Goal: Task Accomplishment & Management: Manage account settings

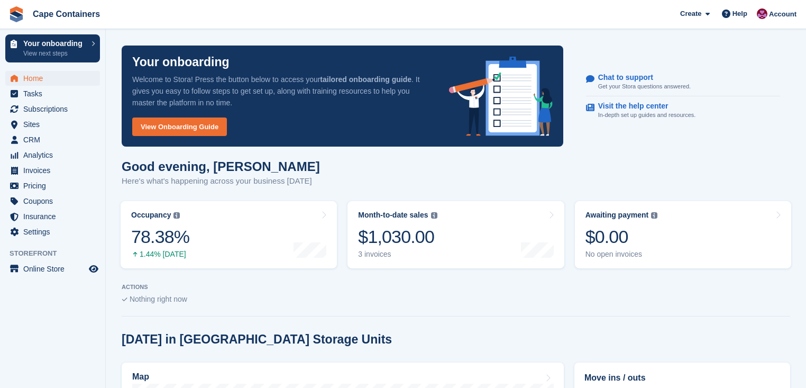
scroll to position [529, 0]
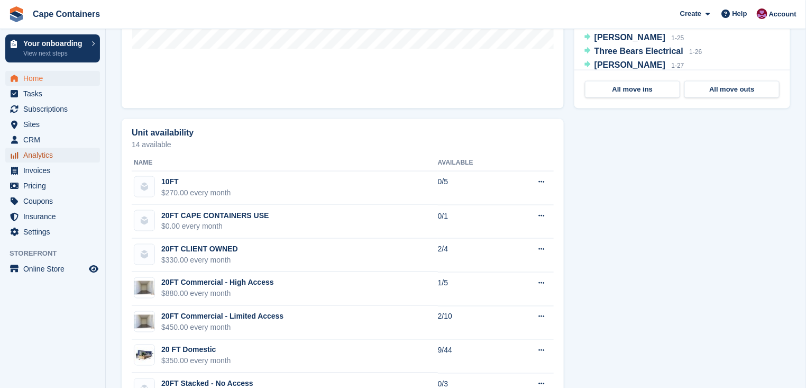
click at [35, 156] on span "Analytics" at bounding box center [54, 155] width 63 height 15
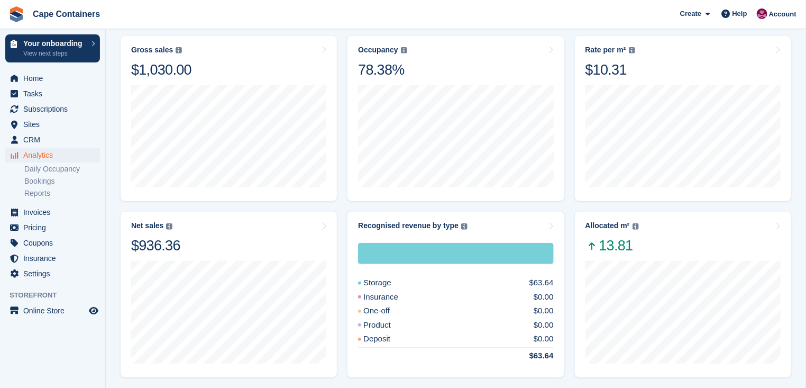
scroll to position [144, 0]
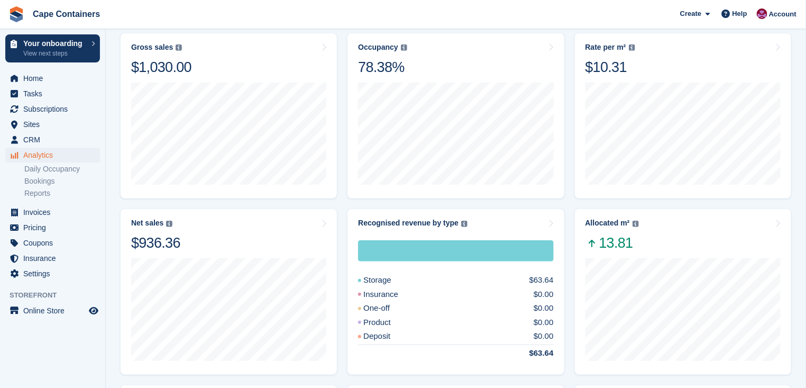
click at [257, 53] on div "Gross sales The sum of all finalised invoices, after discount and including tax…" at bounding box center [228, 59] width 195 height 33
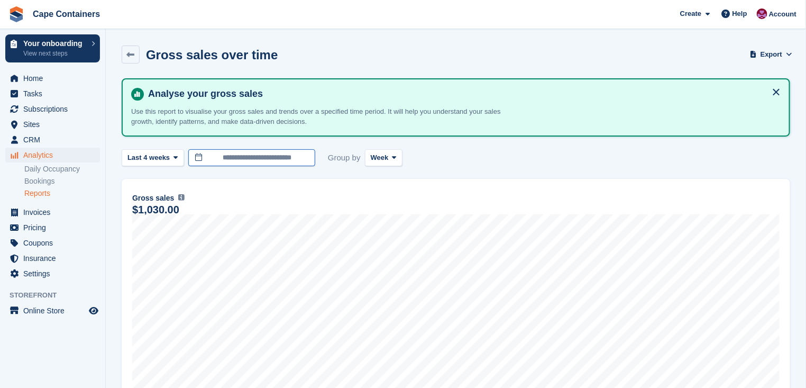
click at [281, 157] on input "**********" at bounding box center [251, 157] width 127 height 17
click at [514, 146] on div "**********" at bounding box center [456, 313] width 668 height 471
click at [123, 53] on link at bounding box center [131, 54] width 18 height 18
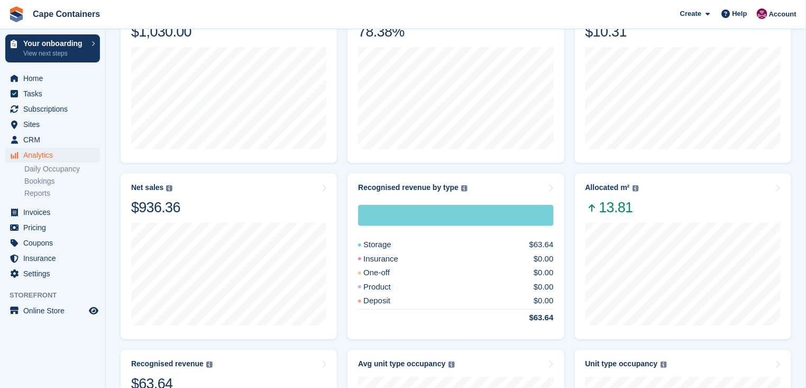
scroll to position [174, 0]
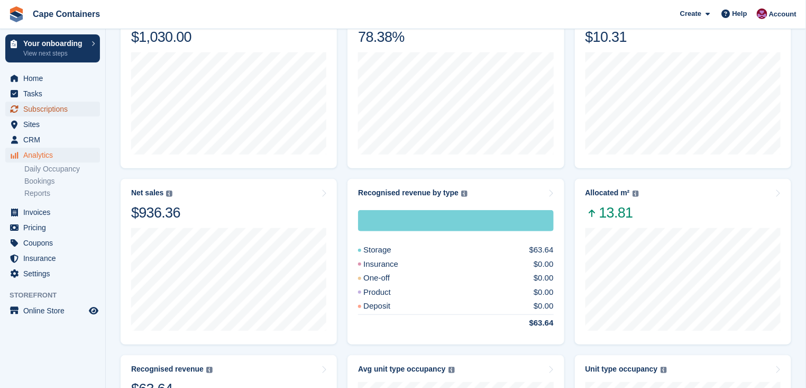
click at [44, 105] on span "Subscriptions" at bounding box center [54, 109] width 63 height 15
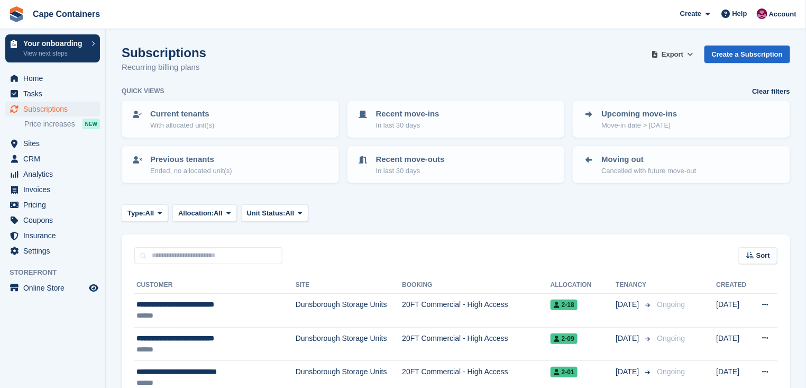
click at [691, 55] on span at bounding box center [690, 54] width 11 height 11
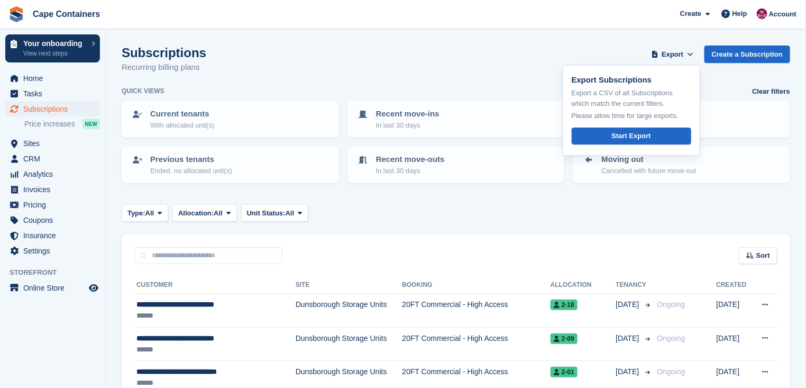
click at [533, 63] on div "Subscriptions Recurring billing plans Export Export Subscriptions Export a CSV …" at bounding box center [456, 65] width 668 height 41
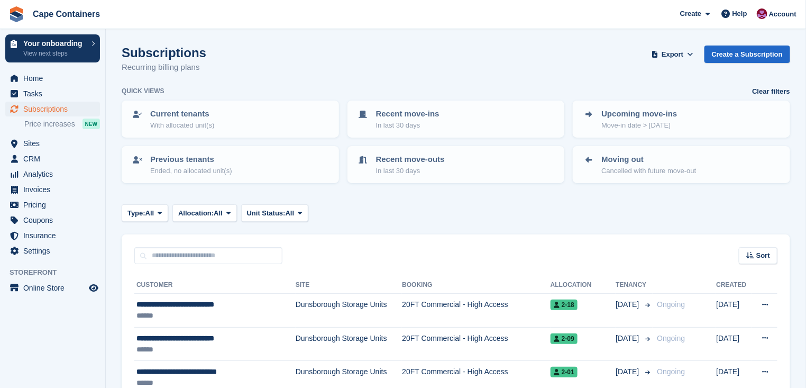
click at [302, 113] on div "Current tenants With allocated unit(s)" at bounding box center [230, 119] width 198 height 22
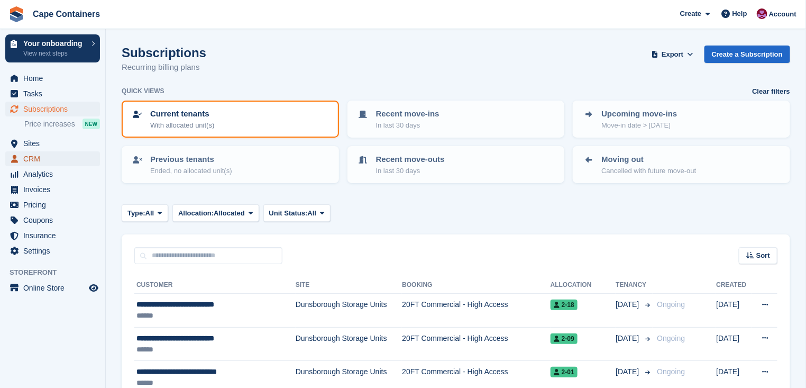
click at [40, 160] on span "CRM" at bounding box center [54, 158] width 63 height 15
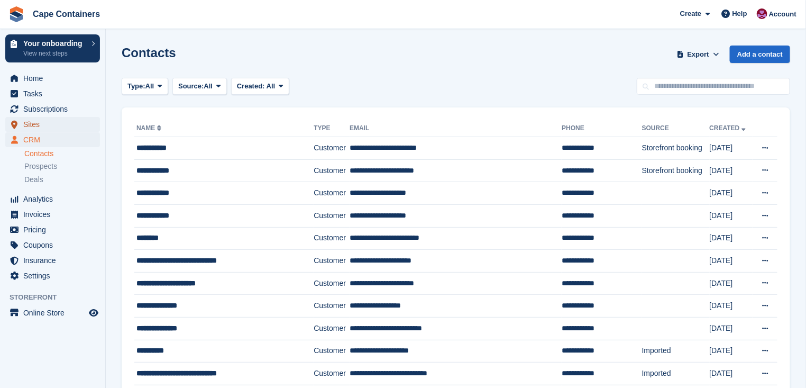
click at [44, 126] on span "Sites" at bounding box center [54, 124] width 63 height 15
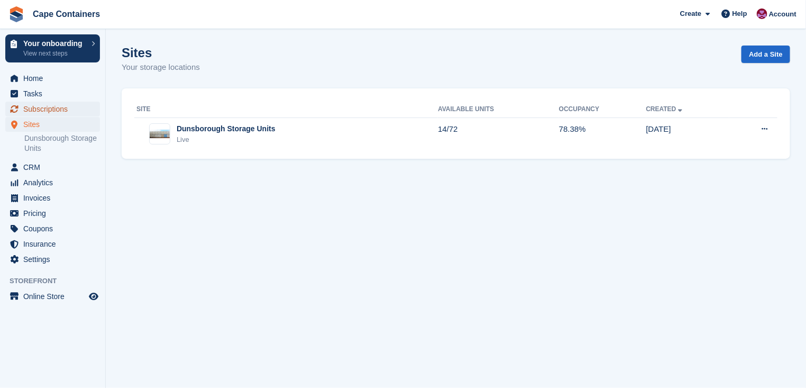
click at [53, 107] on span "Subscriptions" at bounding box center [54, 109] width 63 height 15
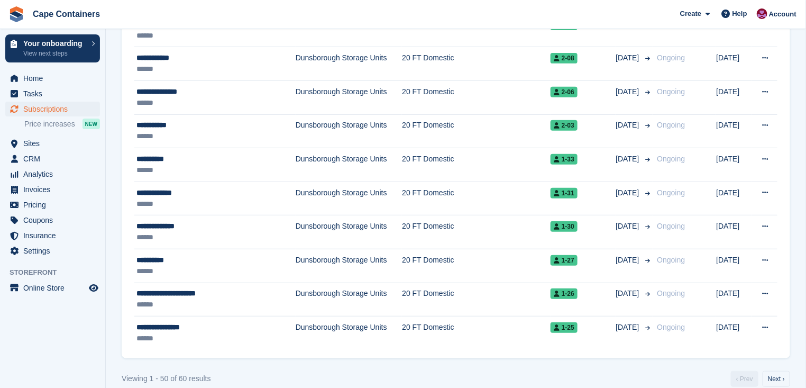
scroll to position [1634, 0]
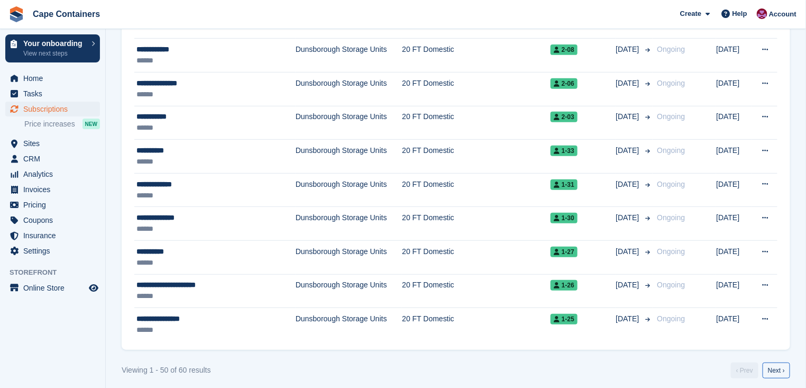
click at [779, 366] on link "Next ›" at bounding box center [775, 370] width 27 height 16
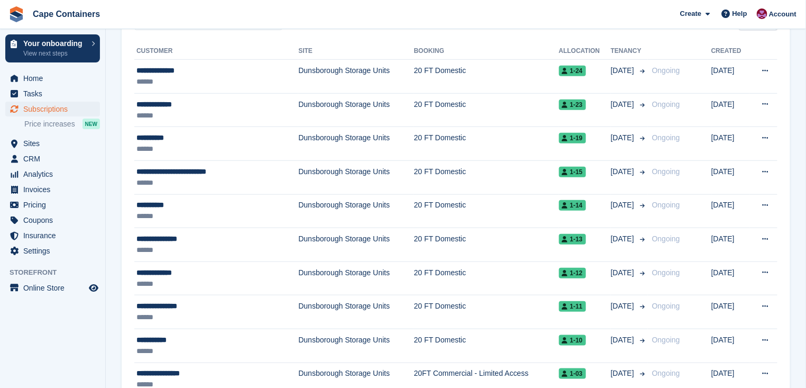
scroll to position [292, 0]
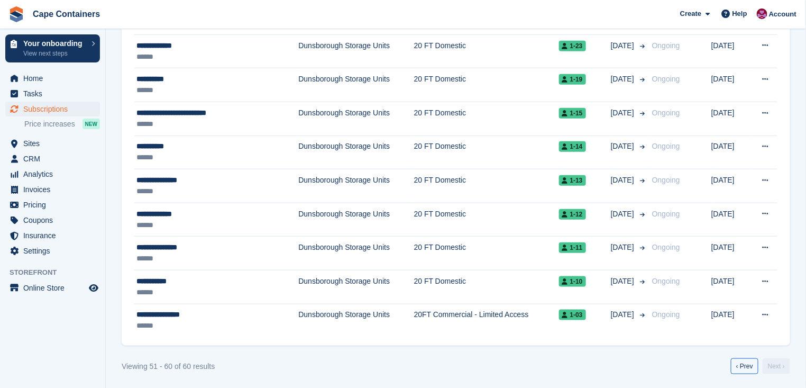
click at [743, 364] on link "‹ Prev" at bounding box center [744, 366] width 27 height 16
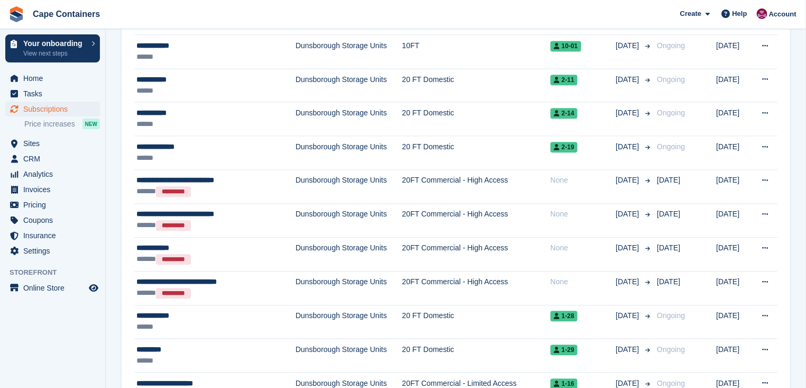
scroll to position [865, 0]
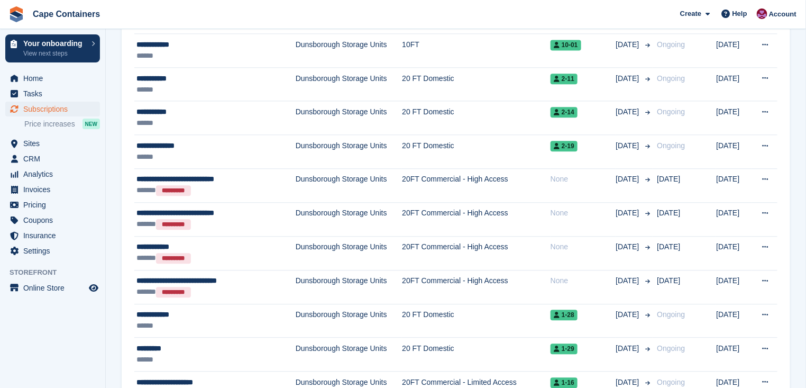
click at [767, 178] on icon at bounding box center [765, 179] width 6 height 7
click at [515, 219] on td "20FT Commercial - High Access" at bounding box center [476, 219] width 149 height 34
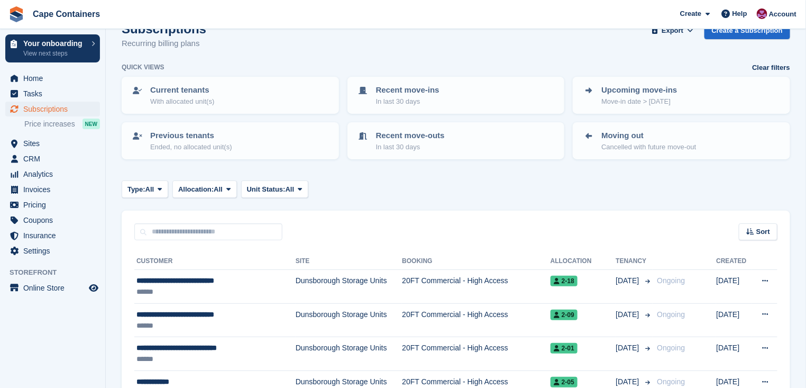
scroll to position [0, 0]
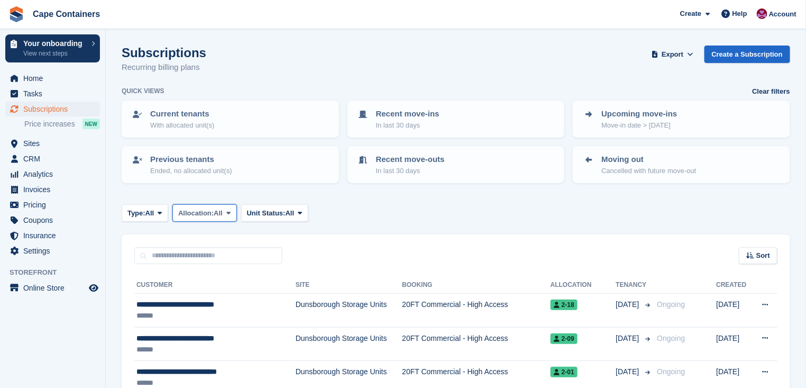
click at [217, 210] on span "All" at bounding box center [218, 213] width 9 height 11
click at [213, 258] on link "Allocated" at bounding box center [223, 256] width 92 height 19
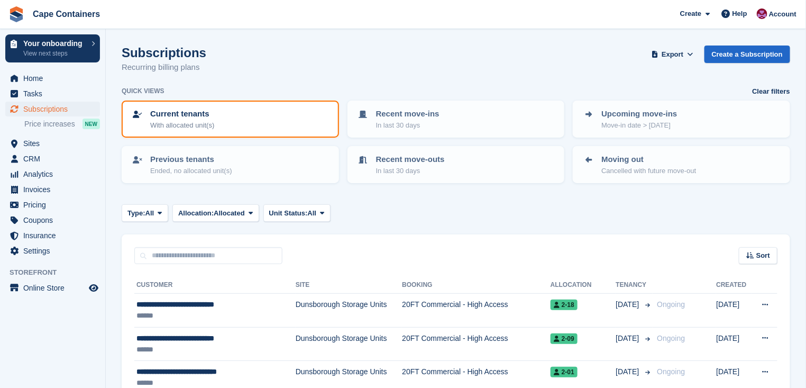
click at [475, 303] on td "20FT Commercial - High Access" at bounding box center [476, 310] width 149 height 34
click at [408, 336] on td "20FT Commercial - High Access" at bounding box center [476, 344] width 149 height 34
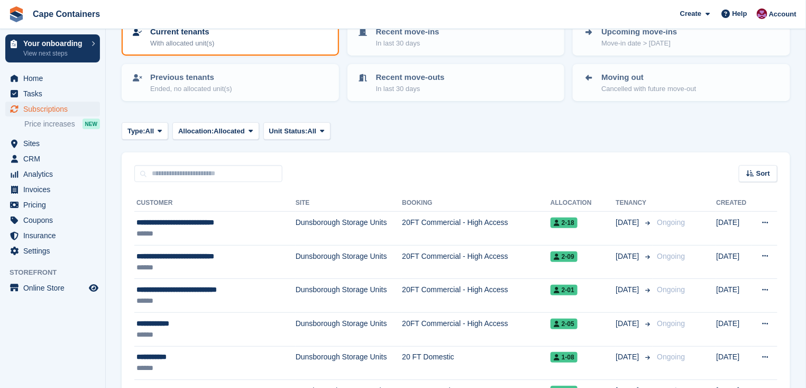
scroll to position [96, 0]
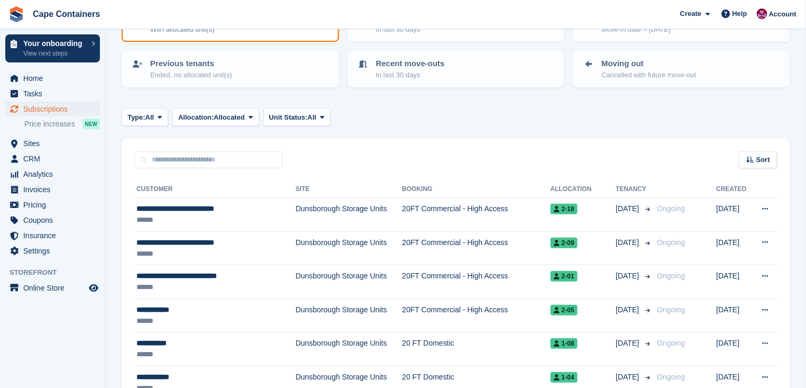
click at [340, 343] on td "Dunsborough Storage Units" at bounding box center [349, 349] width 107 height 34
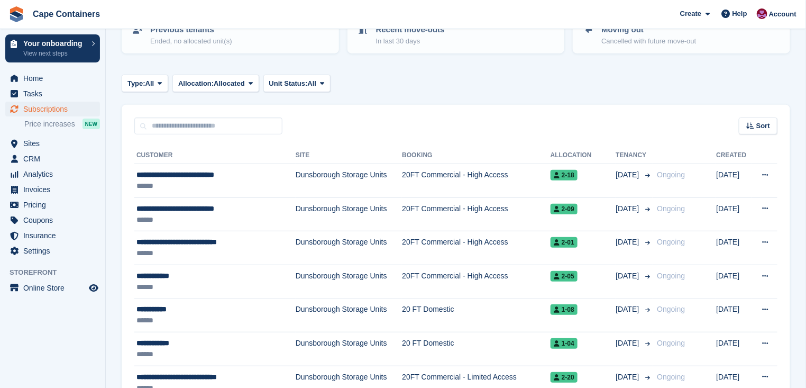
scroll to position [144, 0]
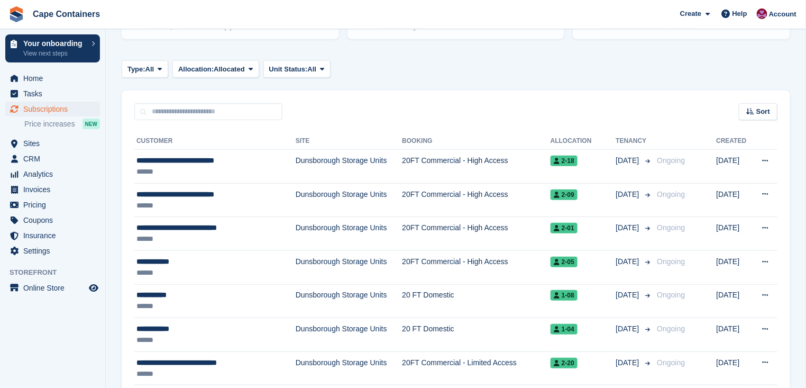
click at [335, 327] on td "Dunsborough Storage Units" at bounding box center [349, 335] width 107 height 34
click at [449, 359] on td "20FT Commercial - Limited Access" at bounding box center [476, 368] width 149 height 34
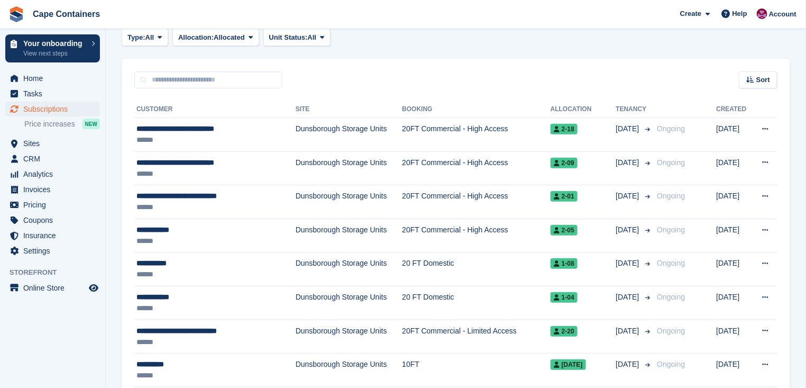
scroll to position [192, 0]
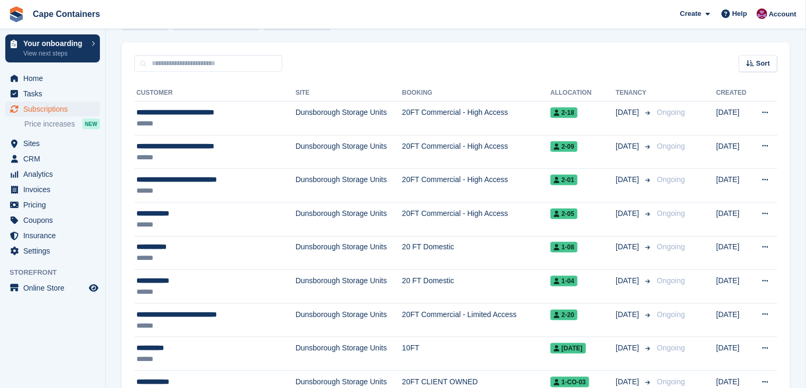
click at [349, 347] on td "Dunsborough Storage Units" at bounding box center [349, 354] width 107 height 34
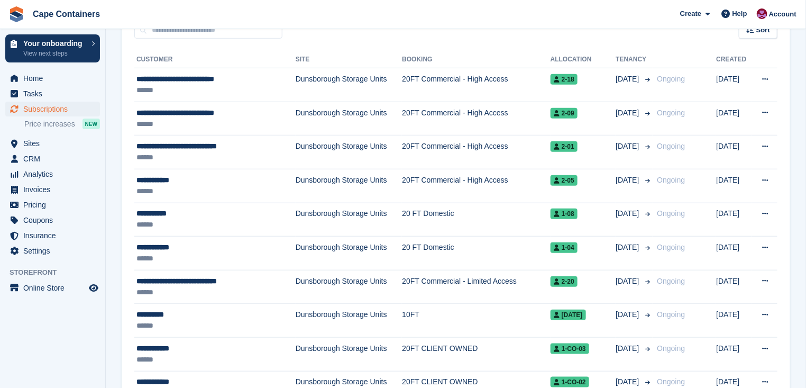
scroll to position [240, 0]
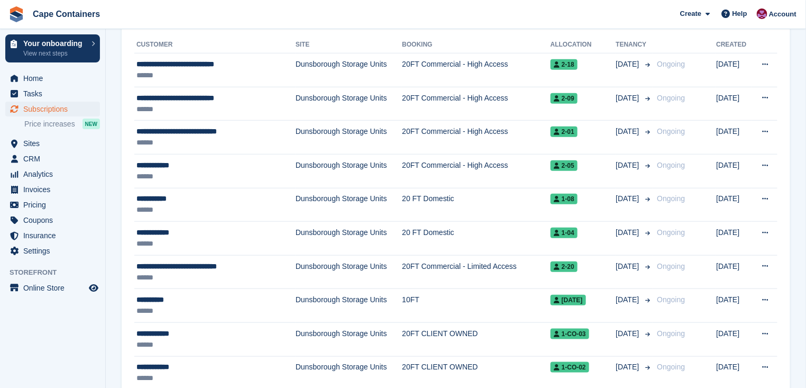
click at [338, 331] on td "Dunsborough Storage Units" at bounding box center [349, 339] width 107 height 34
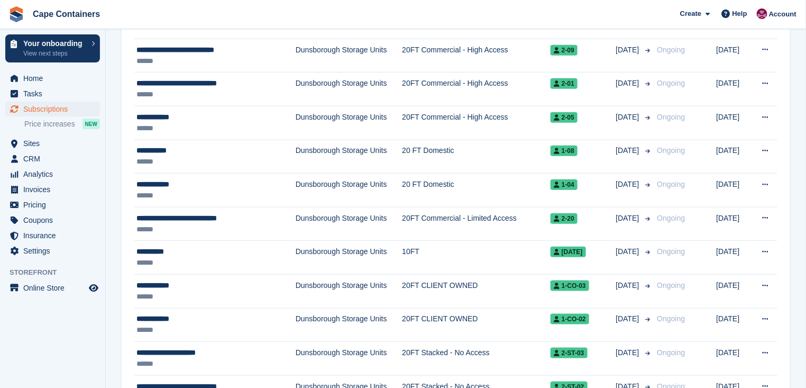
click at [348, 350] on td "Dunsborough Storage Units" at bounding box center [349, 359] width 107 height 34
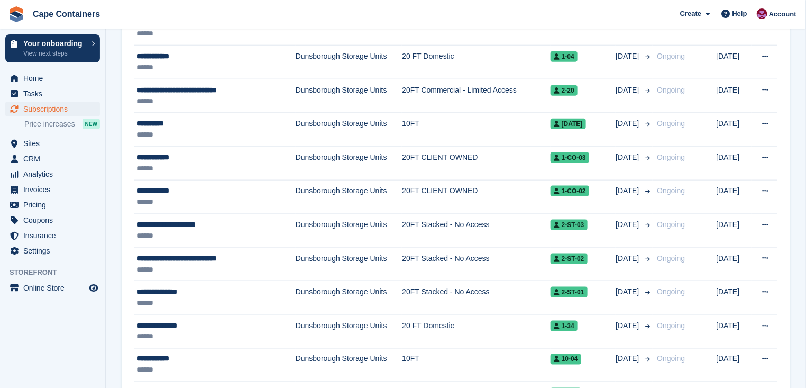
scroll to position [432, 0]
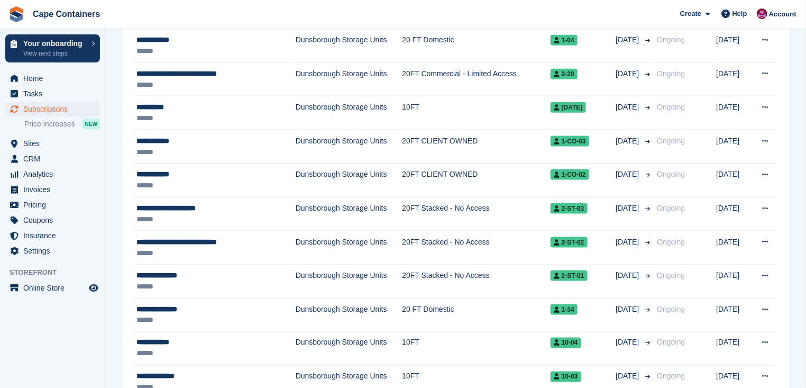
click at [351, 308] on td "Dunsborough Storage Units" at bounding box center [349, 315] width 107 height 34
click at [335, 271] on td "Dunsborough Storage Units" at bounding box center [349, 281] width 107 height 34
click at [329, 273] on td "Dunsborough Storage Units" at bounding box center [349, 281] width 107 height 34
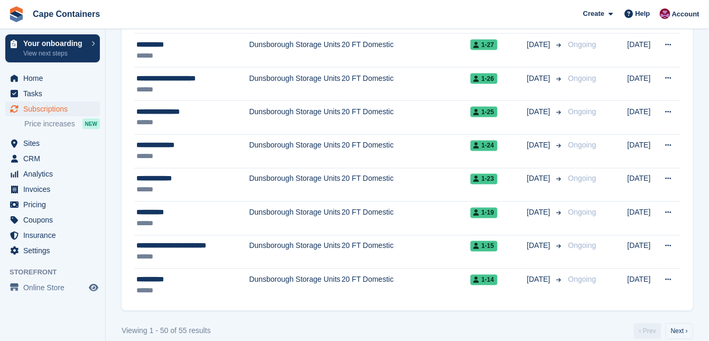
scroll to position [1677, 0]
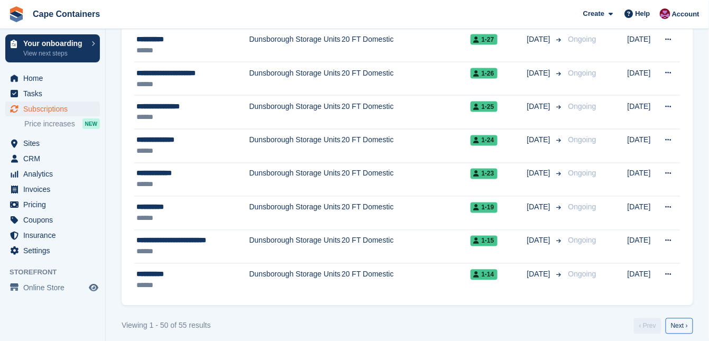
click at [680, 318] on link "Next ›" at bounding box center [679, 326] width 27 height 16
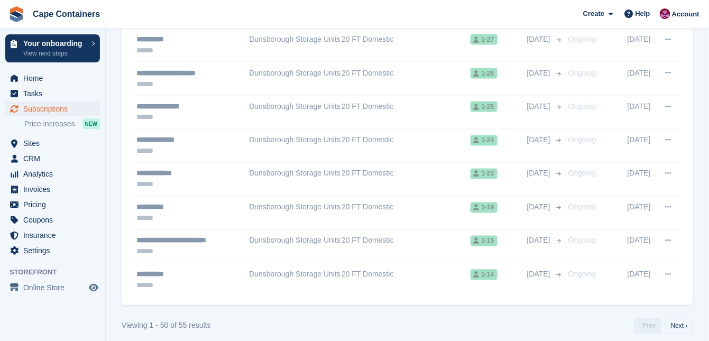
scroll to position [171, 0]
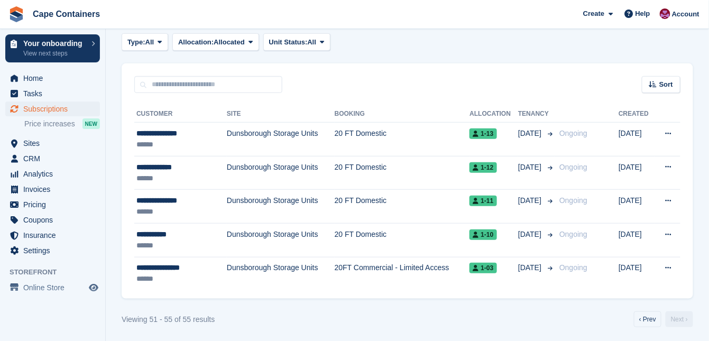
click at [345, 265] on td "20FT Commercial - Limited Access" at bounding box center [402, 273] width 135 height 33
click at [644, 318] on link "‹ Prev" at bounding box center [647, 319] width 27 height 16
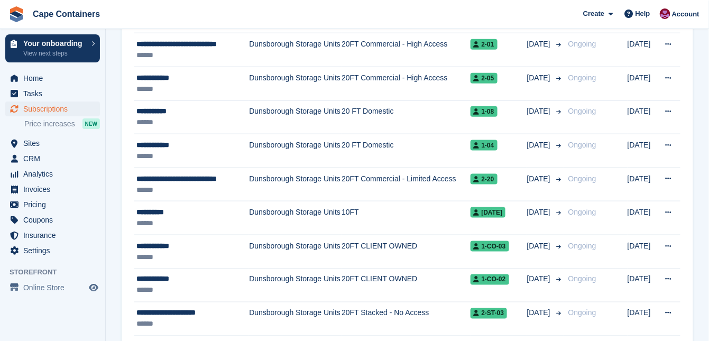
scroll to position [340, 0]
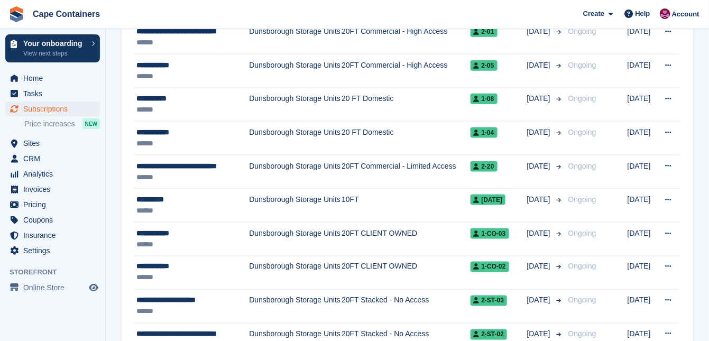
click at [388, 231] on td "20FT CLIENT OWNED" at bounding box center [406, 239] width 128 height 34
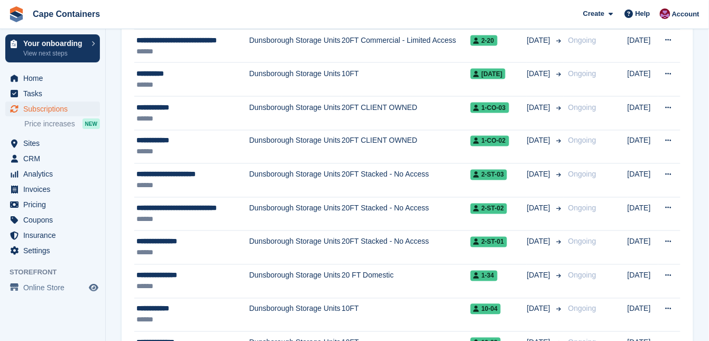
scroll to position [467, 0]
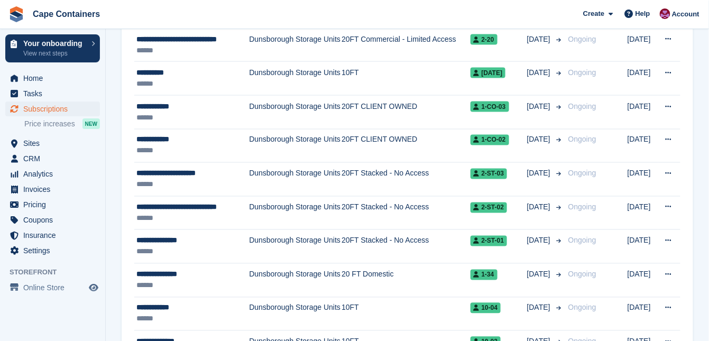
click at [353, 238] on td "20FT Stacked - No Access" at bounding box center [406, 247] width 128 height 34
click at [340, 70] on td "Dunsborough Storage Units" at bounding box center [295, 79] width 93 height 34
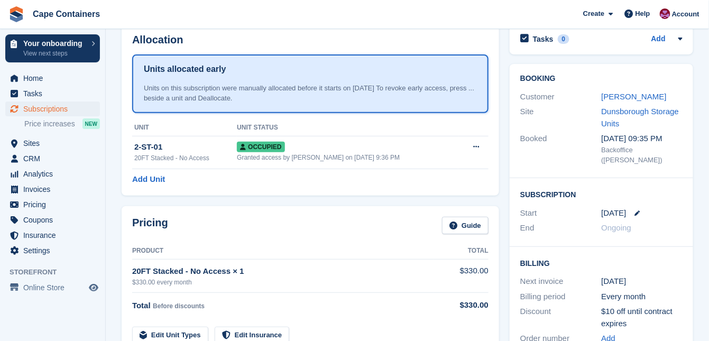
scroll to position [42, 0]
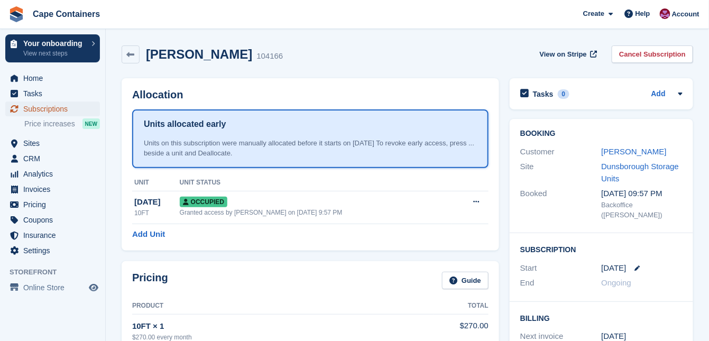
click at [50, 109] on span "Subscriptions" at bounding box center [54, 109] width 63 height 15
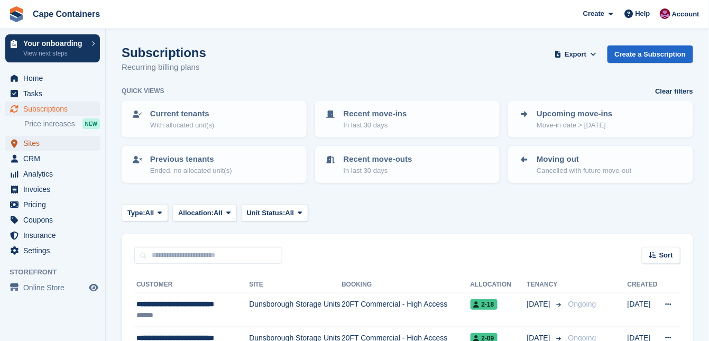
click at [40, 145] on span "Sites" at bounding box center [54, 143] width 63 height 15
